Goal: Information Seeking & Learning: Check status

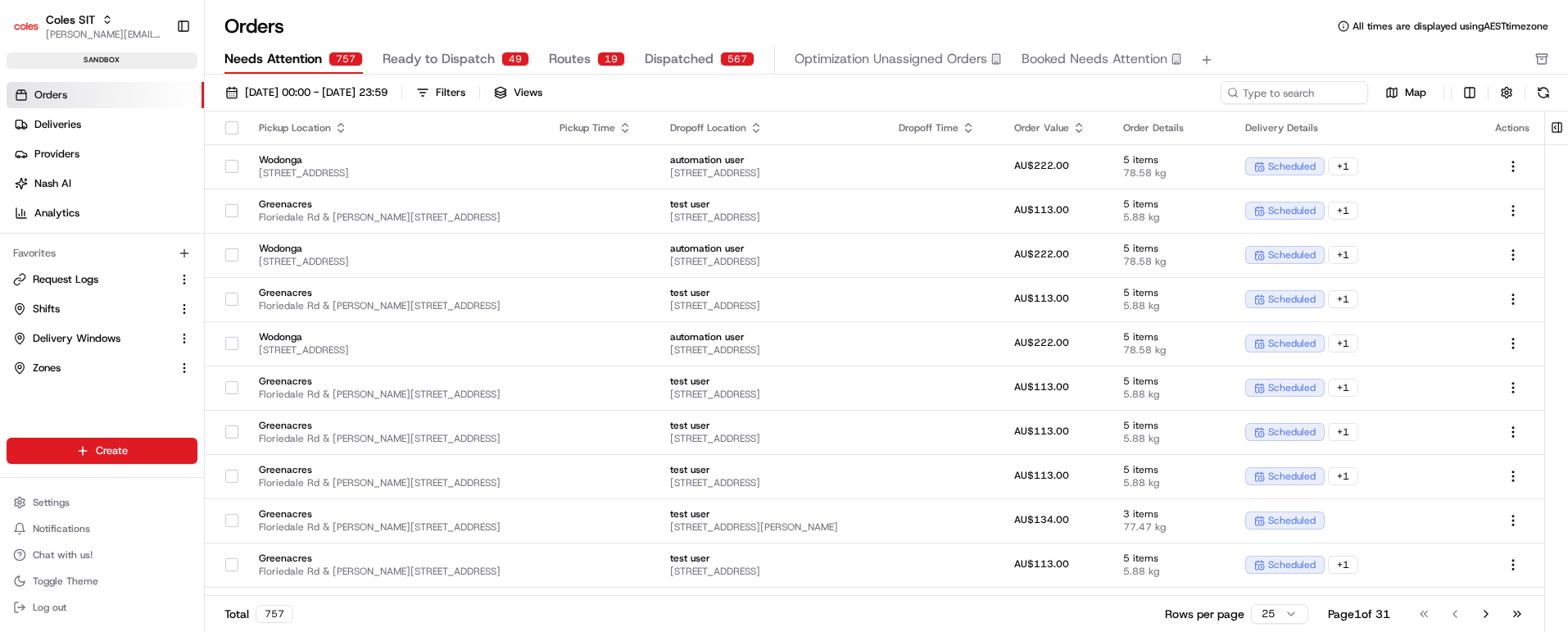
click at [464, 65] on span "Ready to Dispatch" at bounding box center [439, 59] width 112 height 20
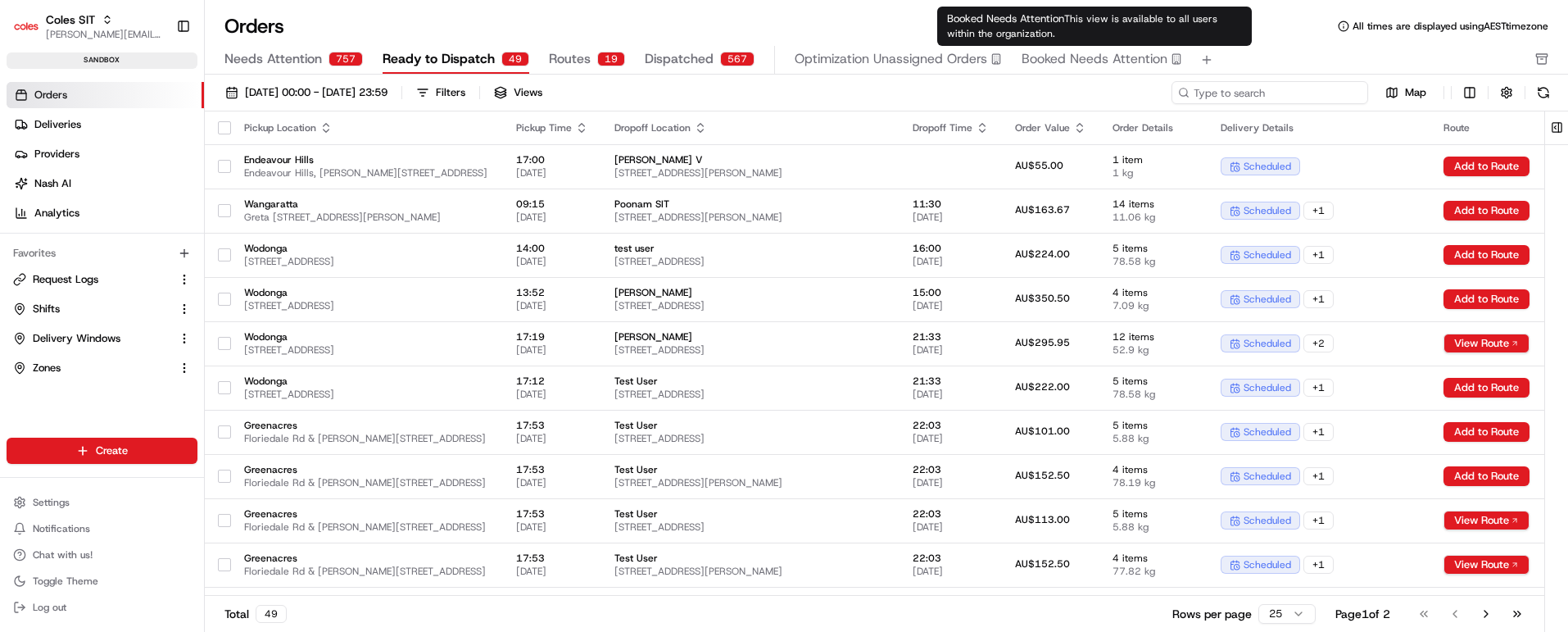
click at [1269, 89] on input at bounding box center [1270, 93] width 197 height 23
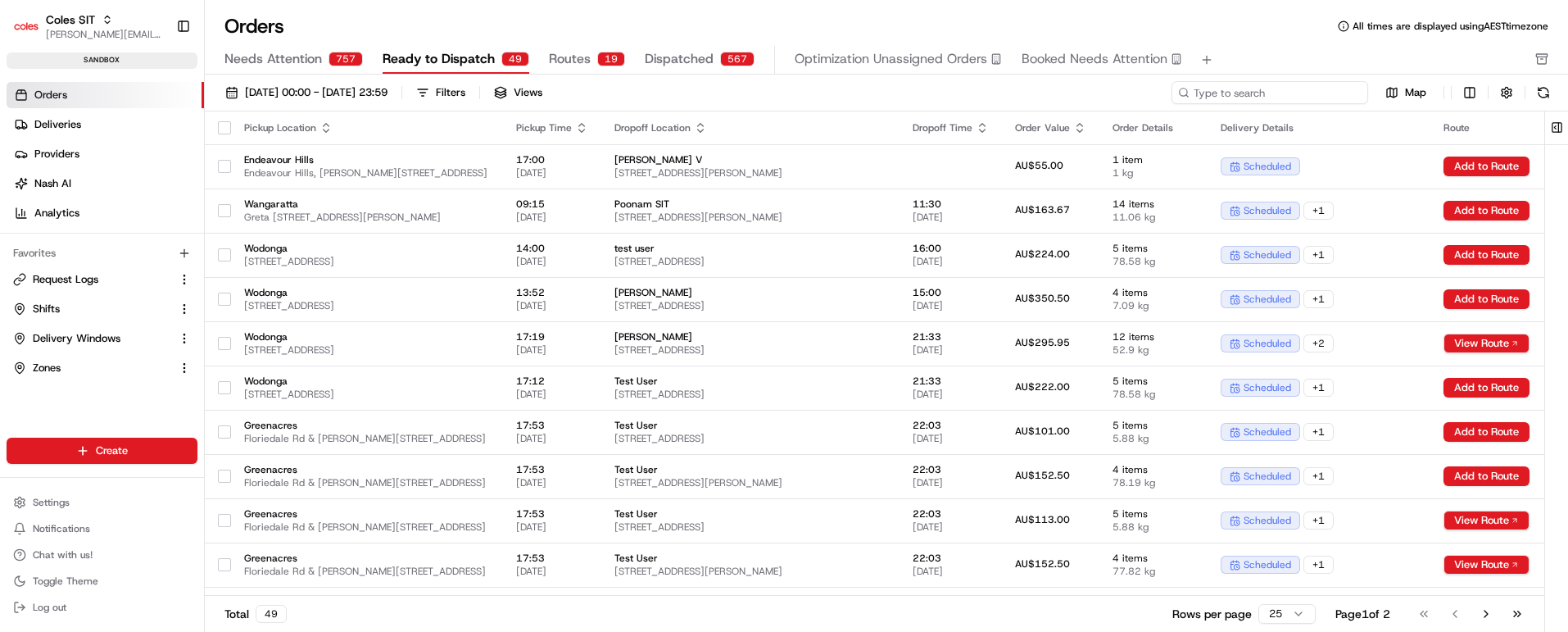
paste input "216640221"
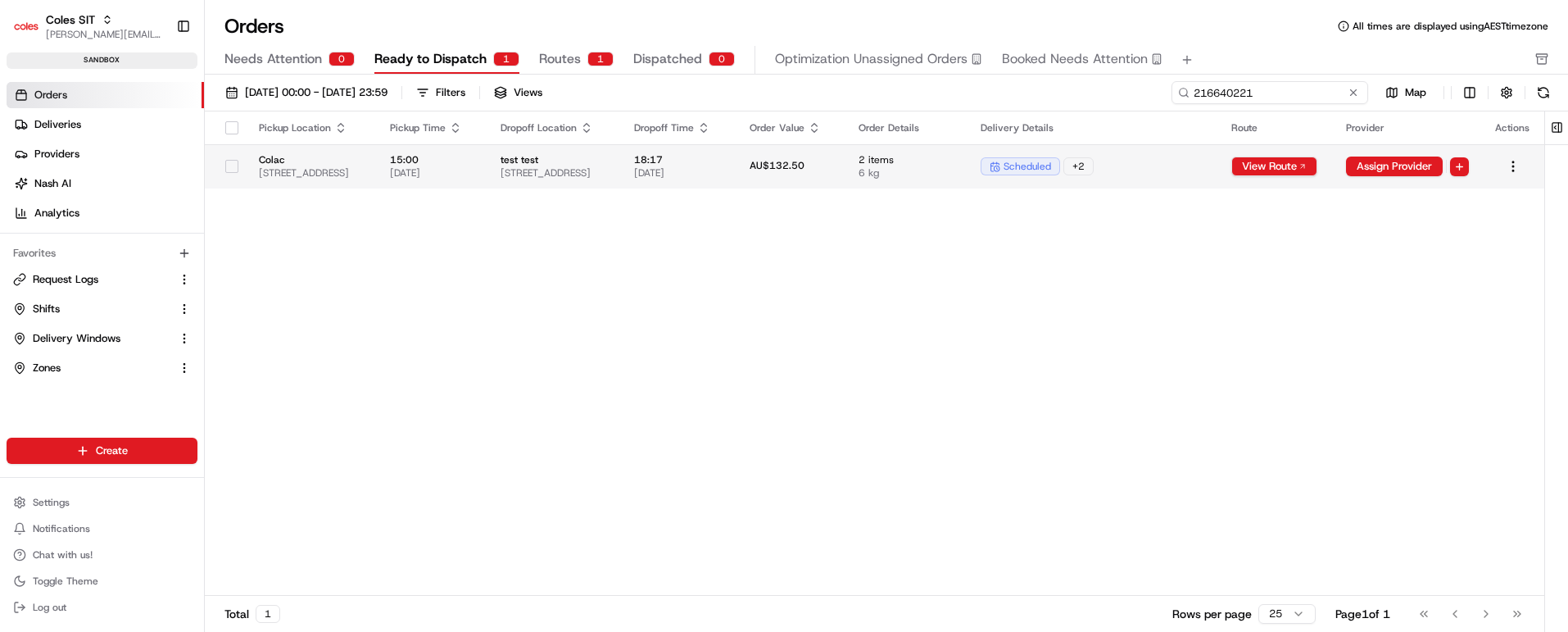
type input "216640221"
click at [608, 157] on span "test test" at bounding box center [554, 160] width 107 height 13
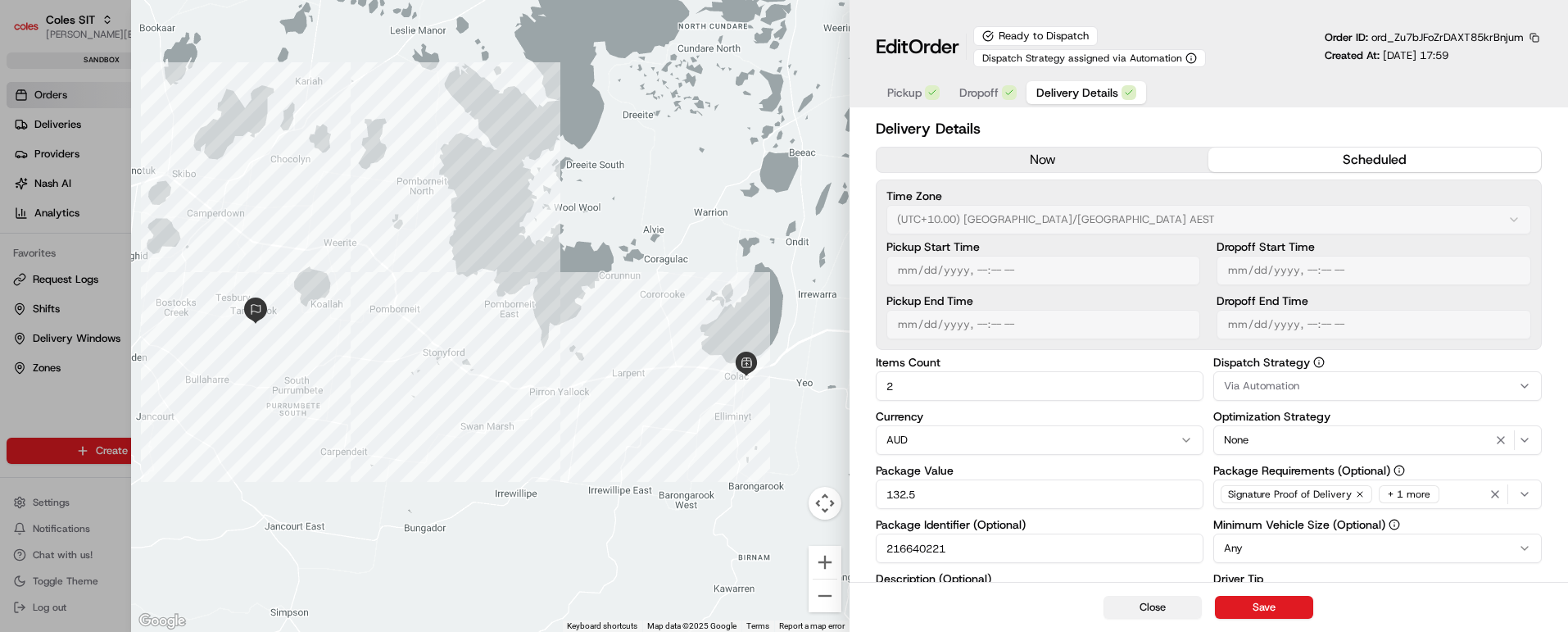
click at [1160, 603] on button "Close" at bounding box center [1153, 607] width 98 height 23
type input "1"
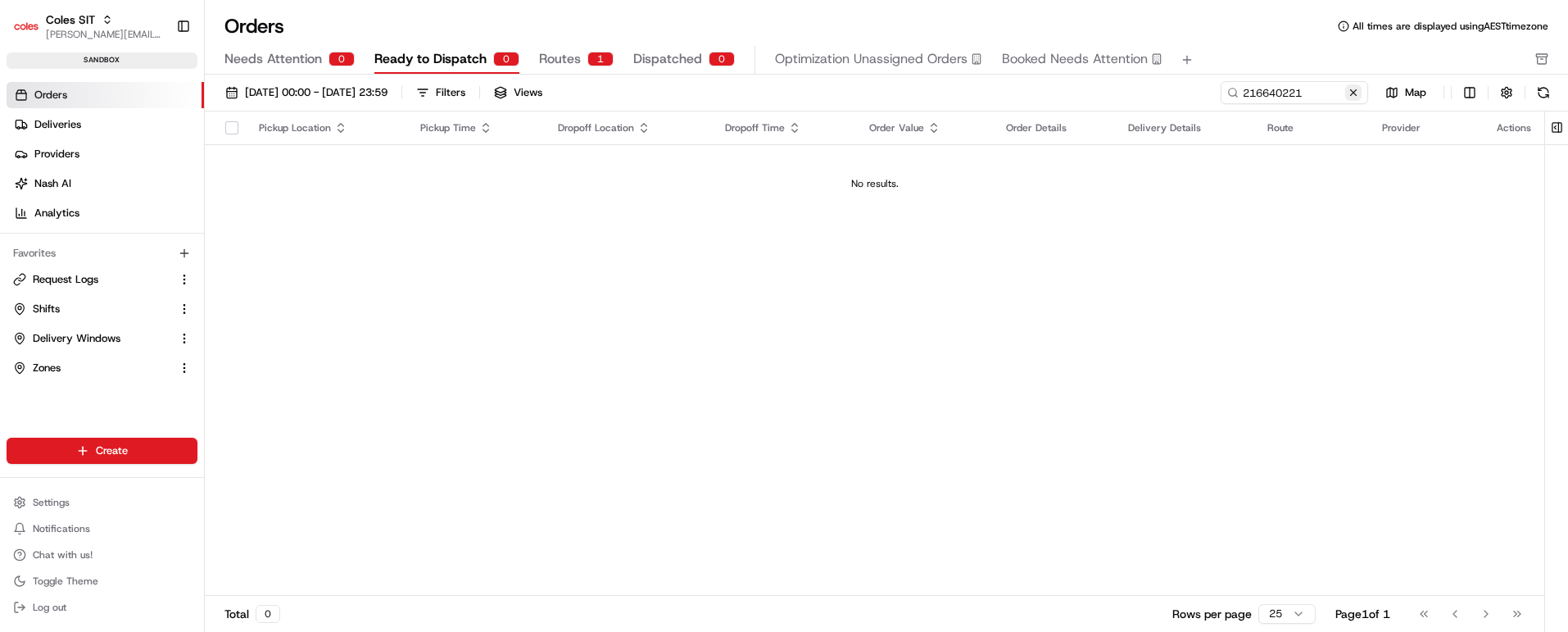
click at [1352, 90] on button at bounding box center [1353, 93] width 16 height 16
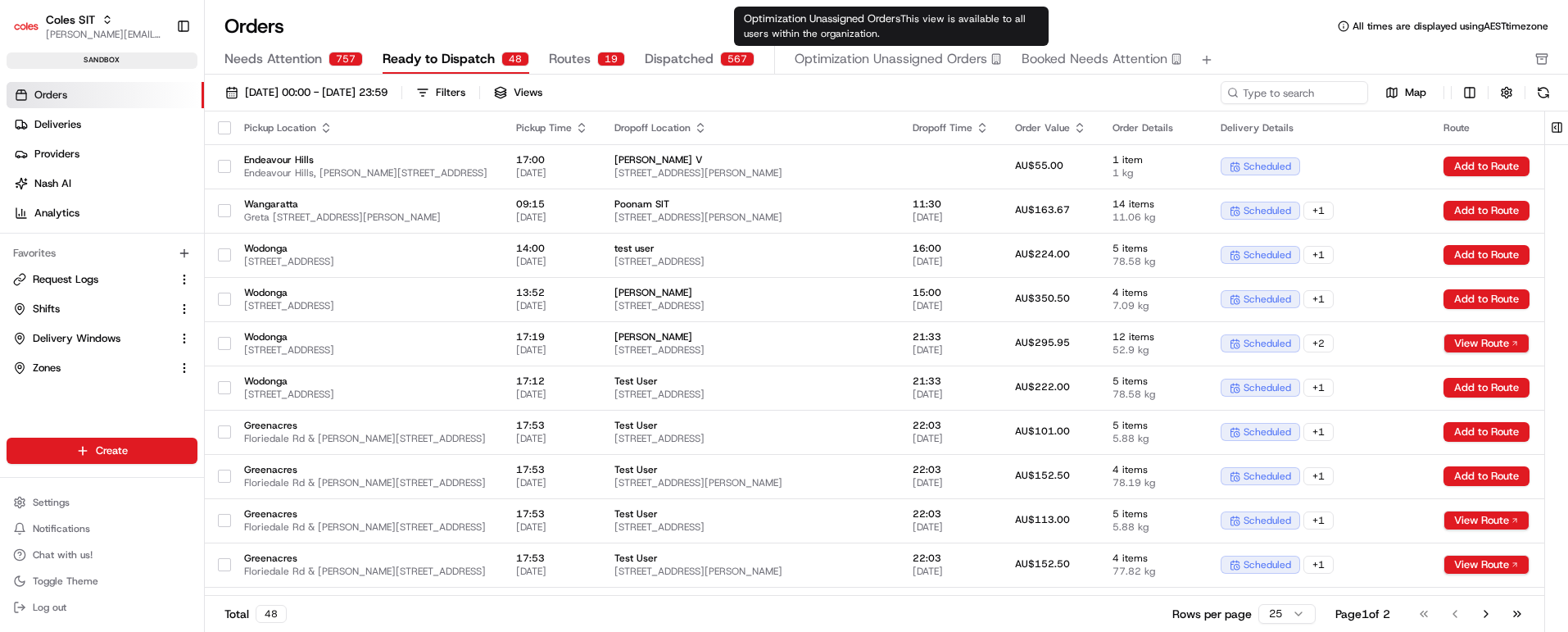
click at [285, 56] on span "Needs Attention" at bounding box center [273, 59] width 98 height 20
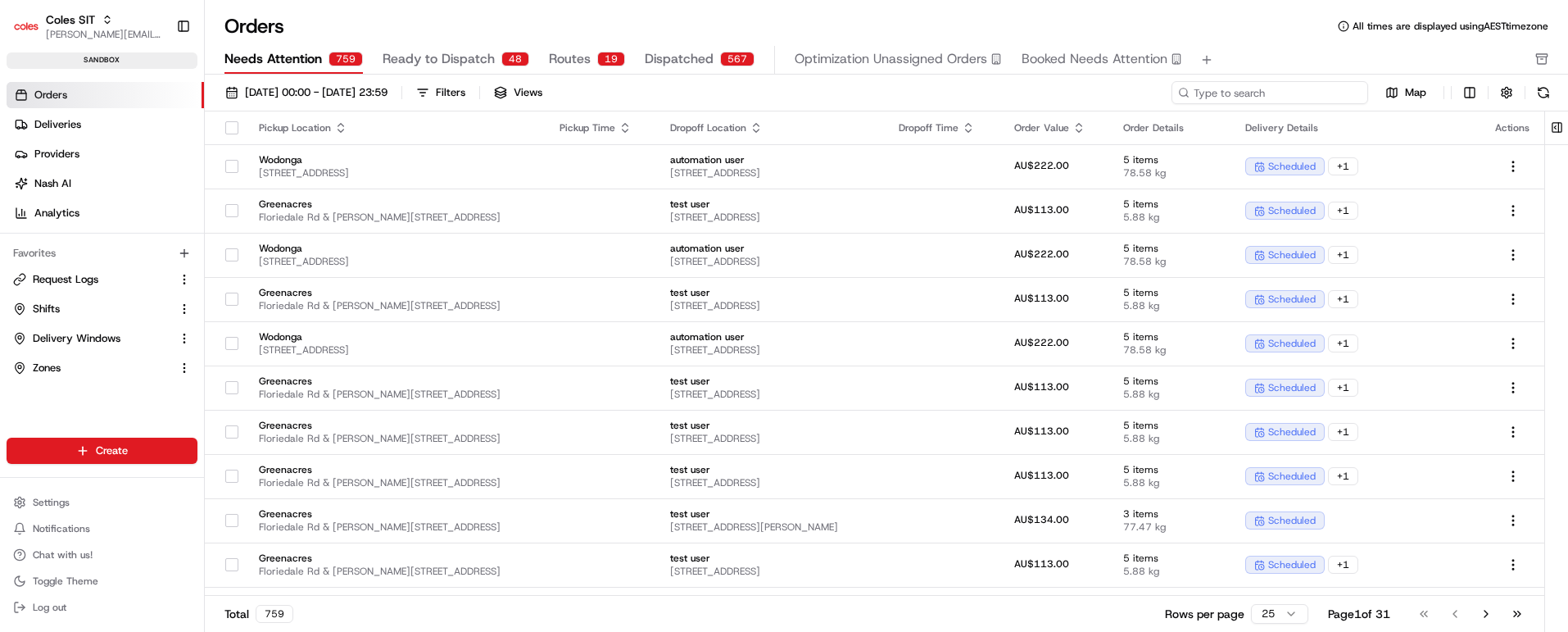
click at [1303, 92] on input at bounding box center [1270, 93] width 197 height 23
paste input "216640221"
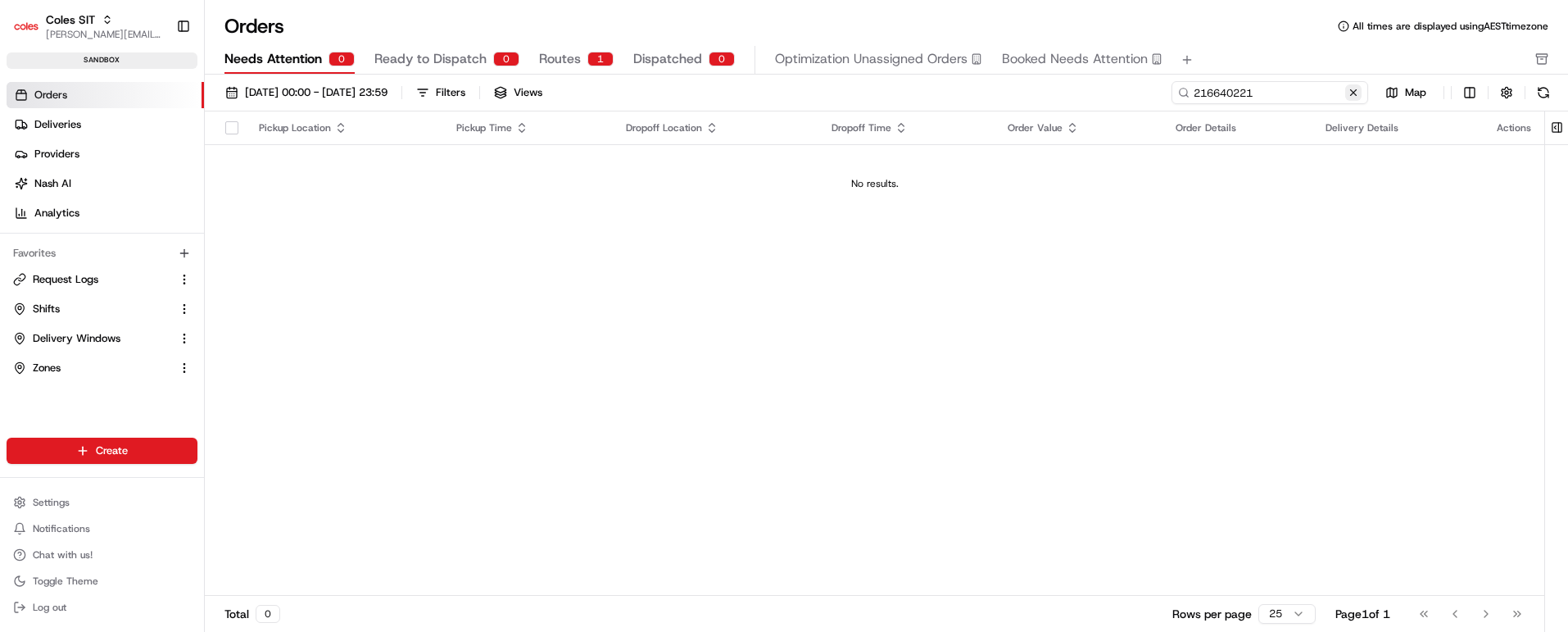
type input "216640221"
click at [1356, 94] on button at bounding box center [1353, 93] width 16 height 16
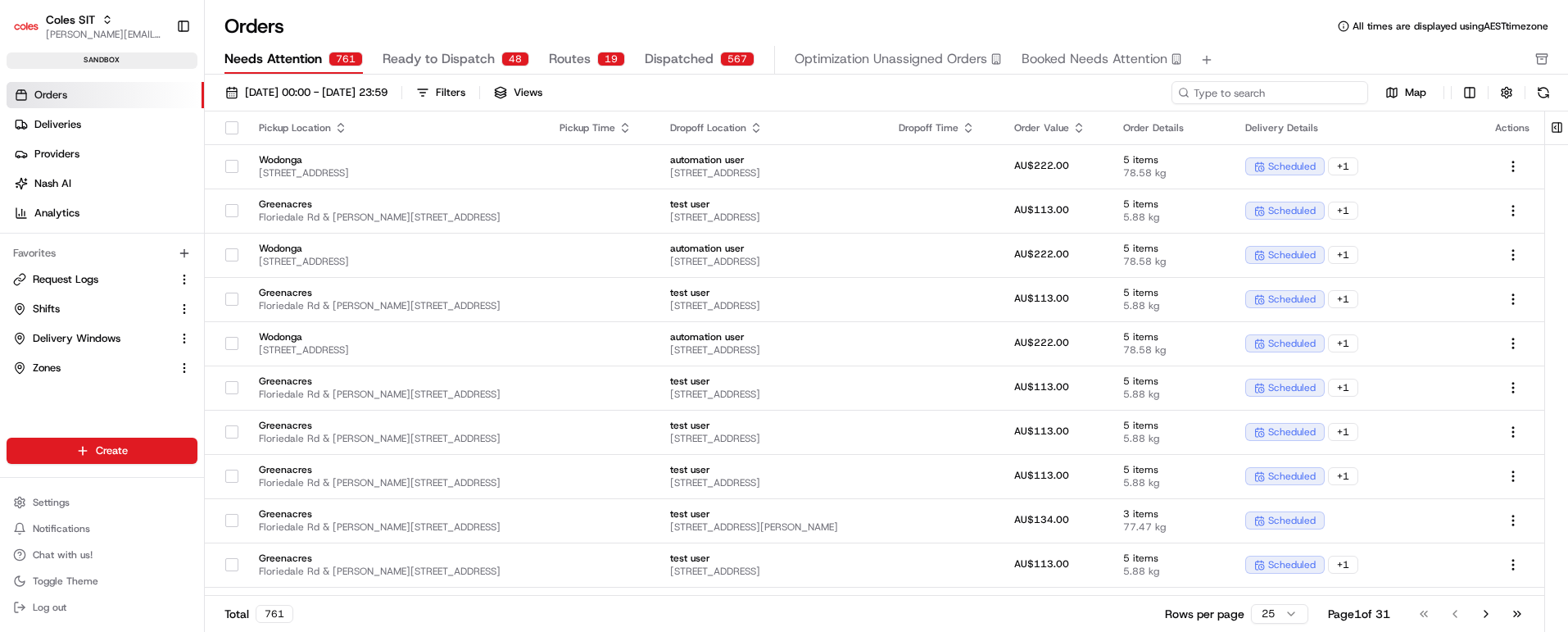
click at [1271, 88] on input at bounding box center [1270, 93] width 197 height 23
paste input "216640282"
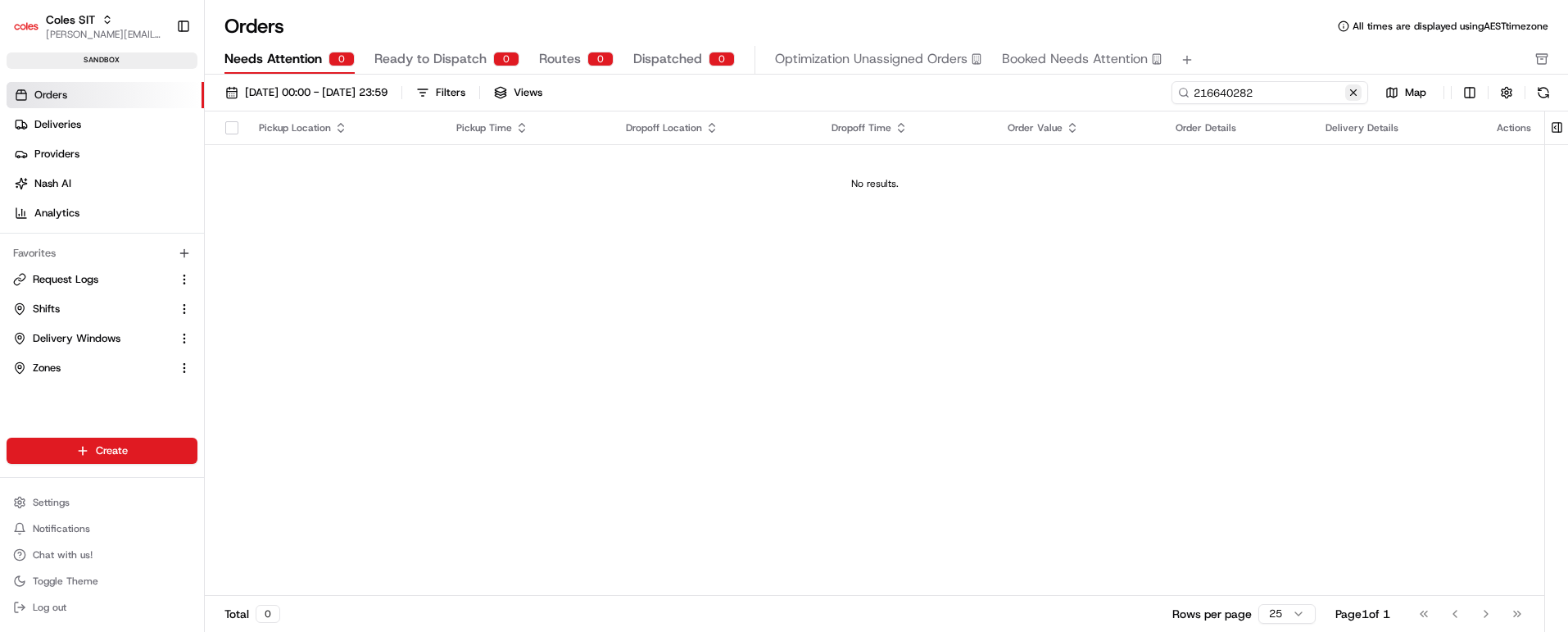
type input "216640282"
click at [1356, 93] on button at bounding box center [1353, 93] width 16 height 16
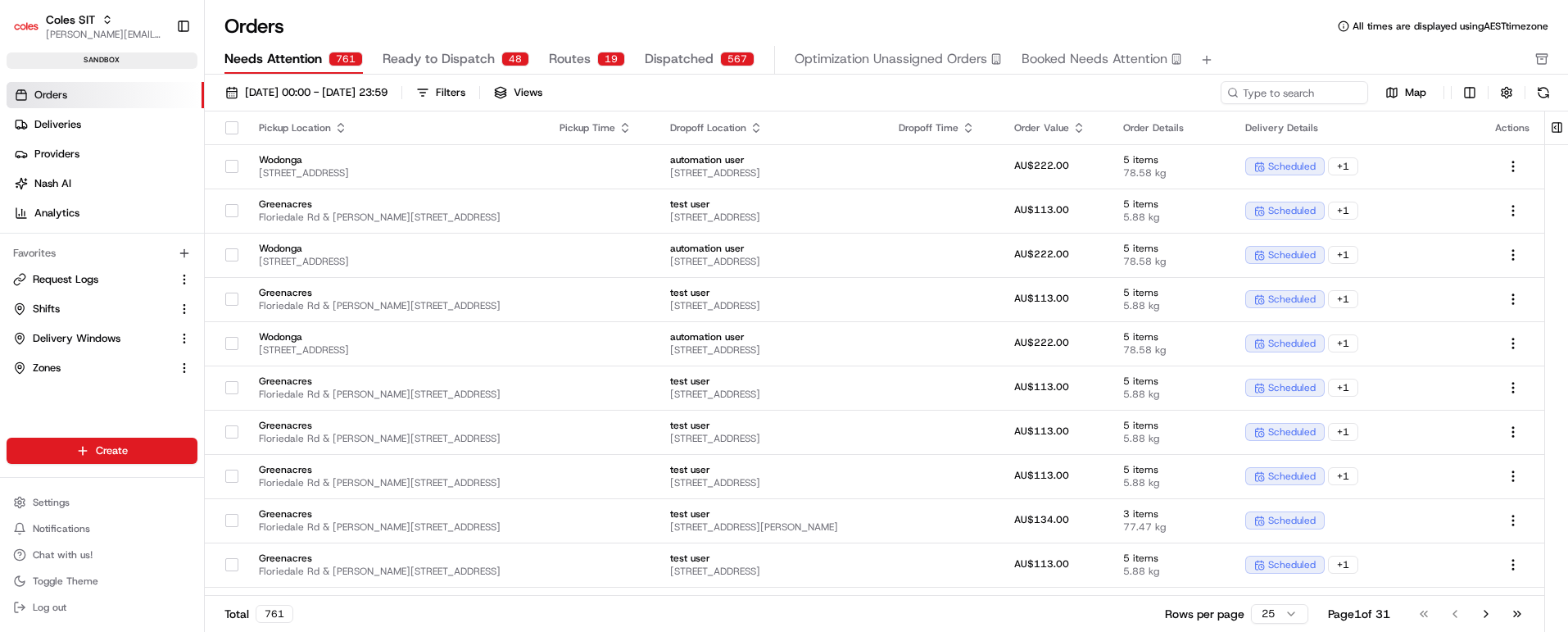
click at [449, 58] on span "Ready to Dispatch" at bounding box center [439, 59] width 112 height 20
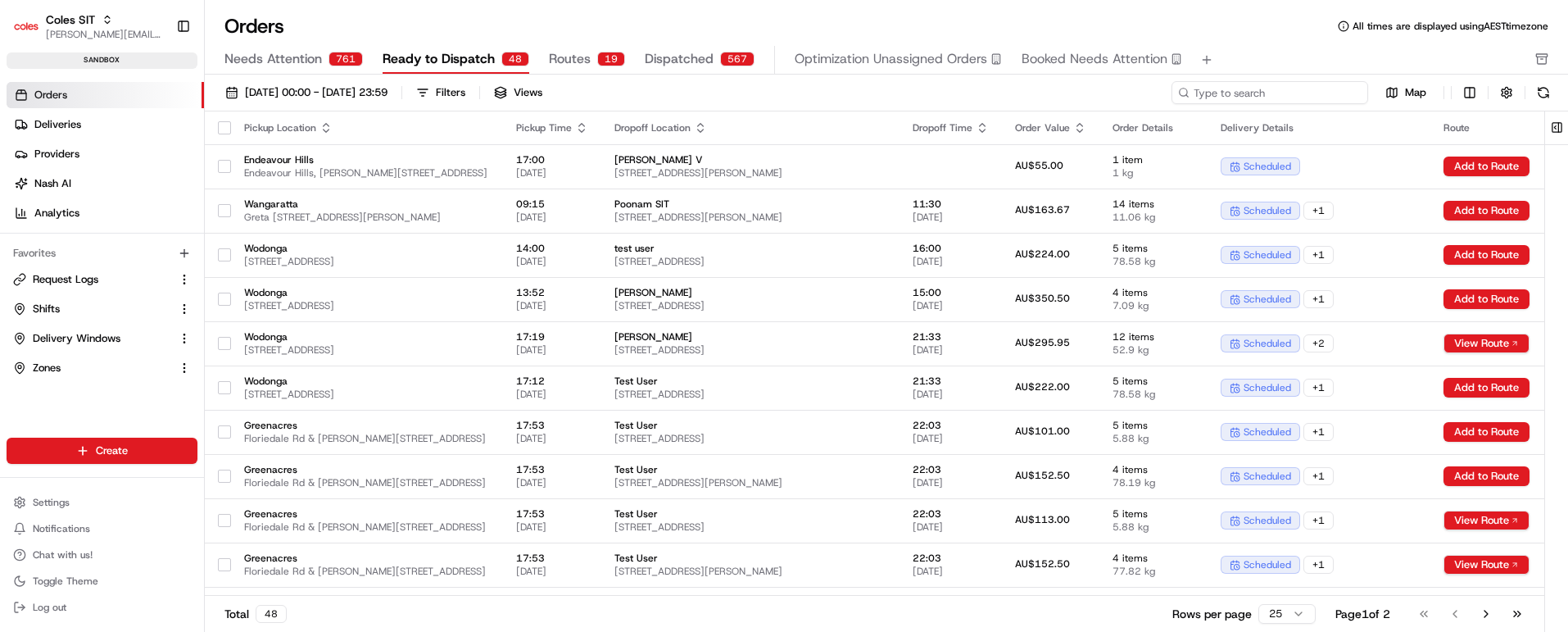
click at [1335, 97] on input at bounding box center [1270, 93] width 197 height 23
paste input "216640282"
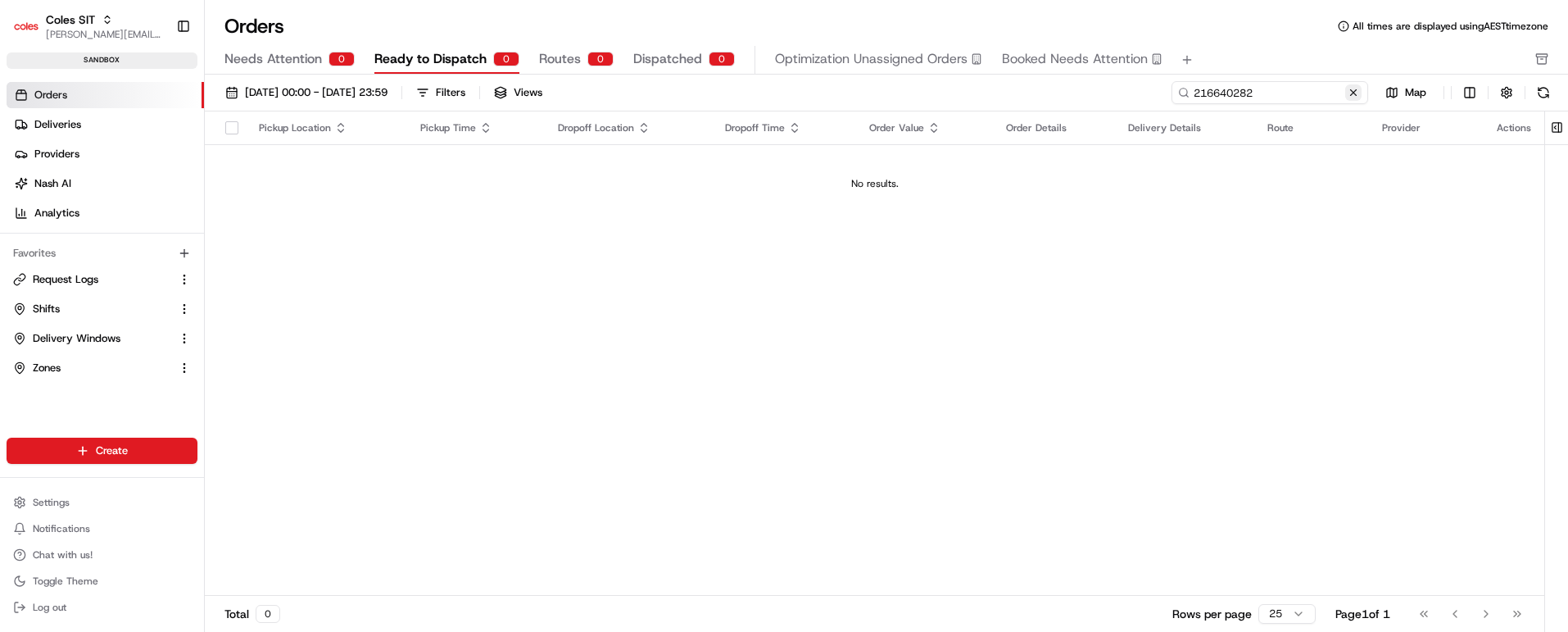
type input "216640282"
click at [1355, 90] on button at bounding box center [1353, 93] width 16 height 16
